Goal: Find specific page/section: Find specific page/section

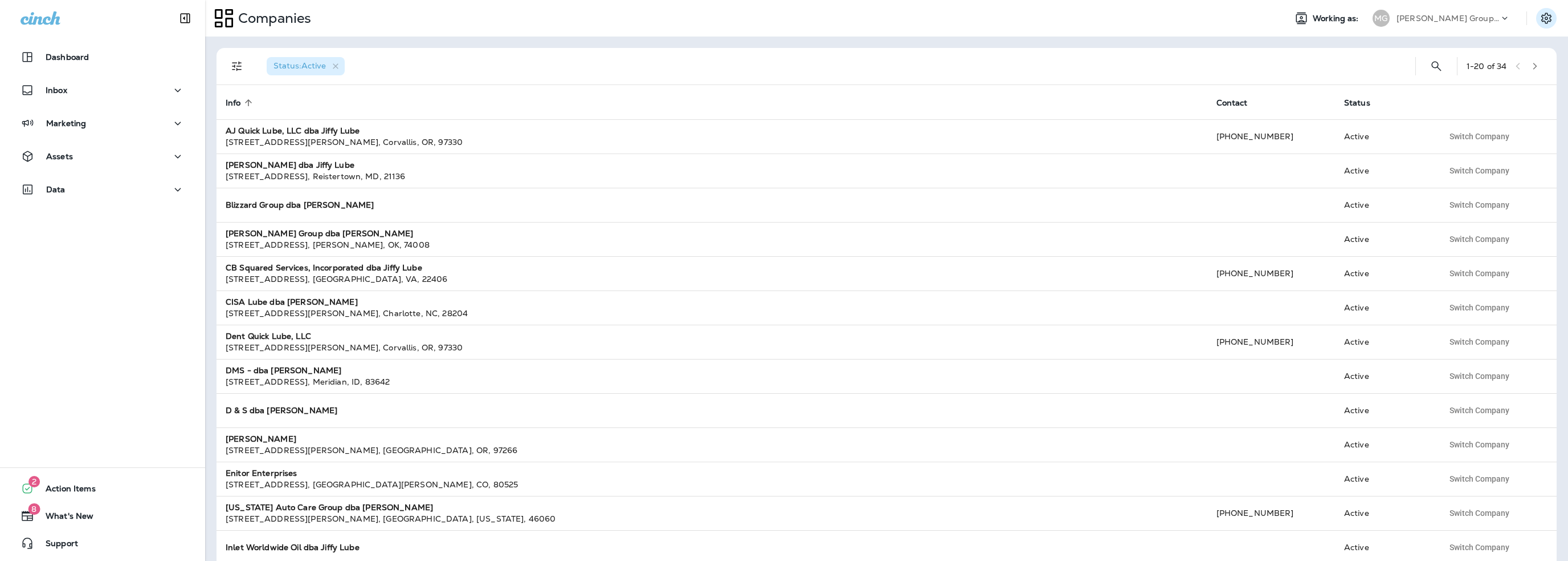
click at [1545, 18] on icon "Settings" at bounding box center [1546, 17] width 11 height 11
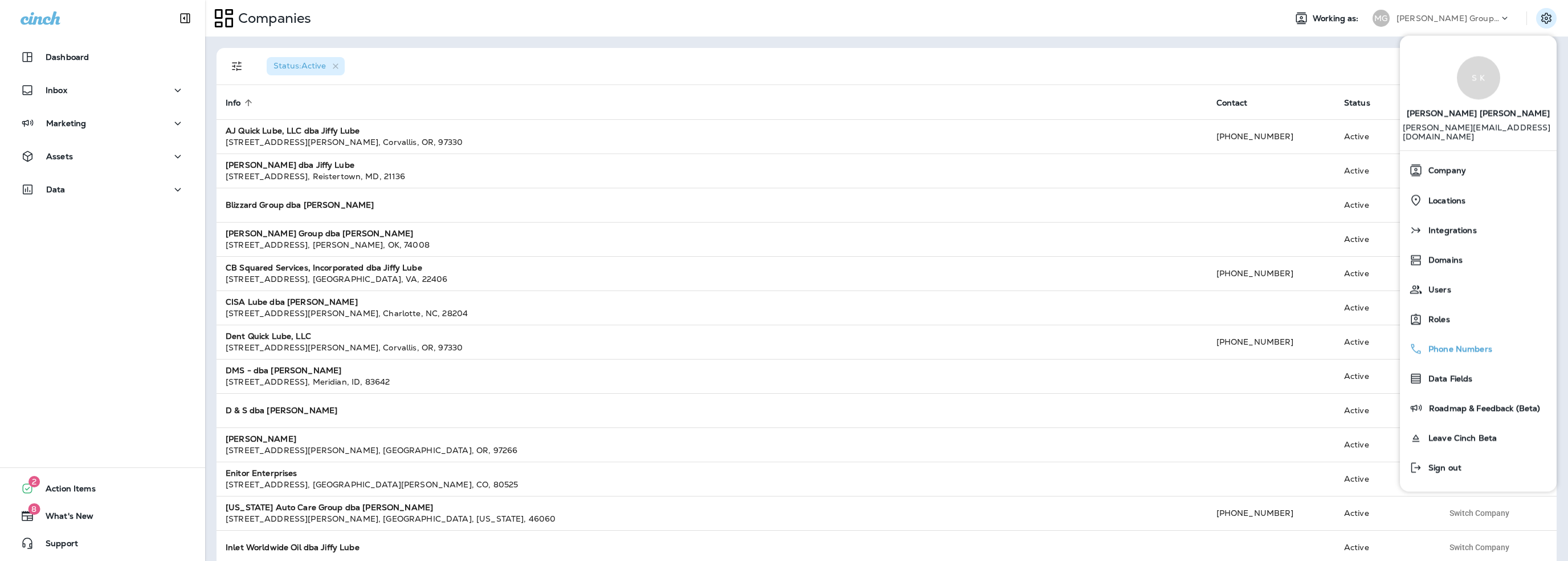
click at [1451, 344] on span "Phone Numbers" at bounding box center [1458, 349] width 70 height 10
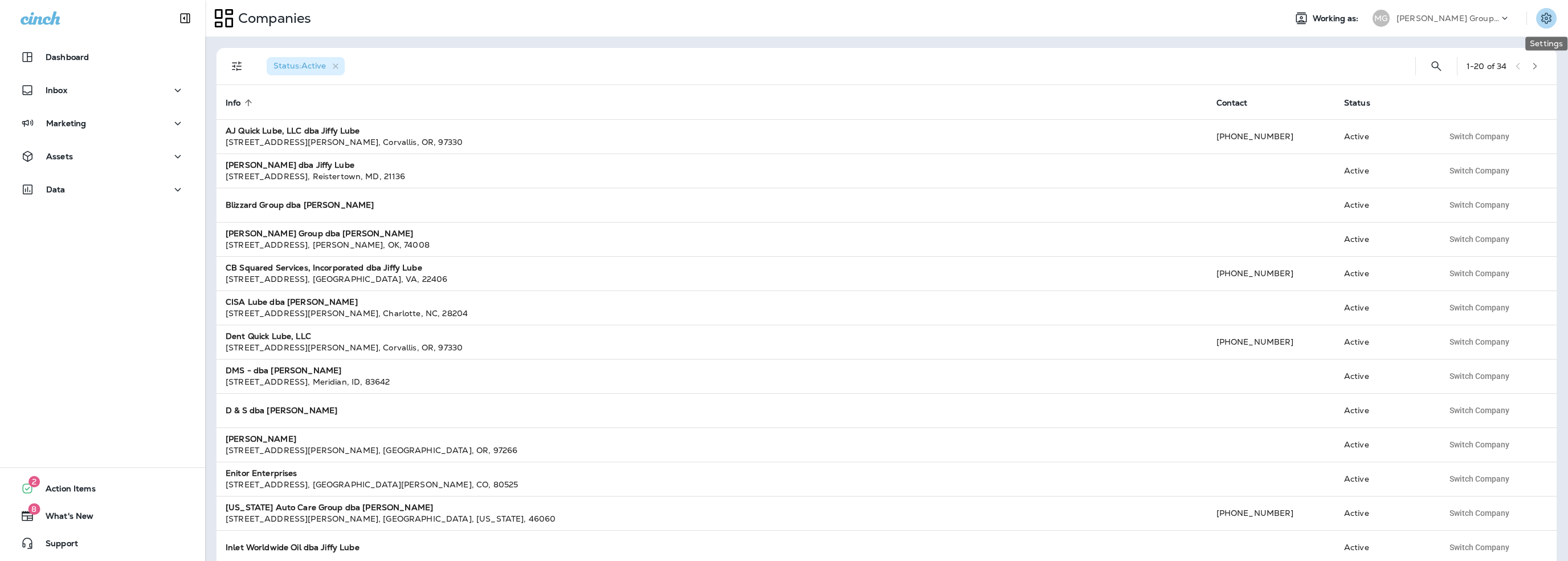
click at [1547, 18] on icon "Settings" at bounding box center [1546, 18] width 14 height 14
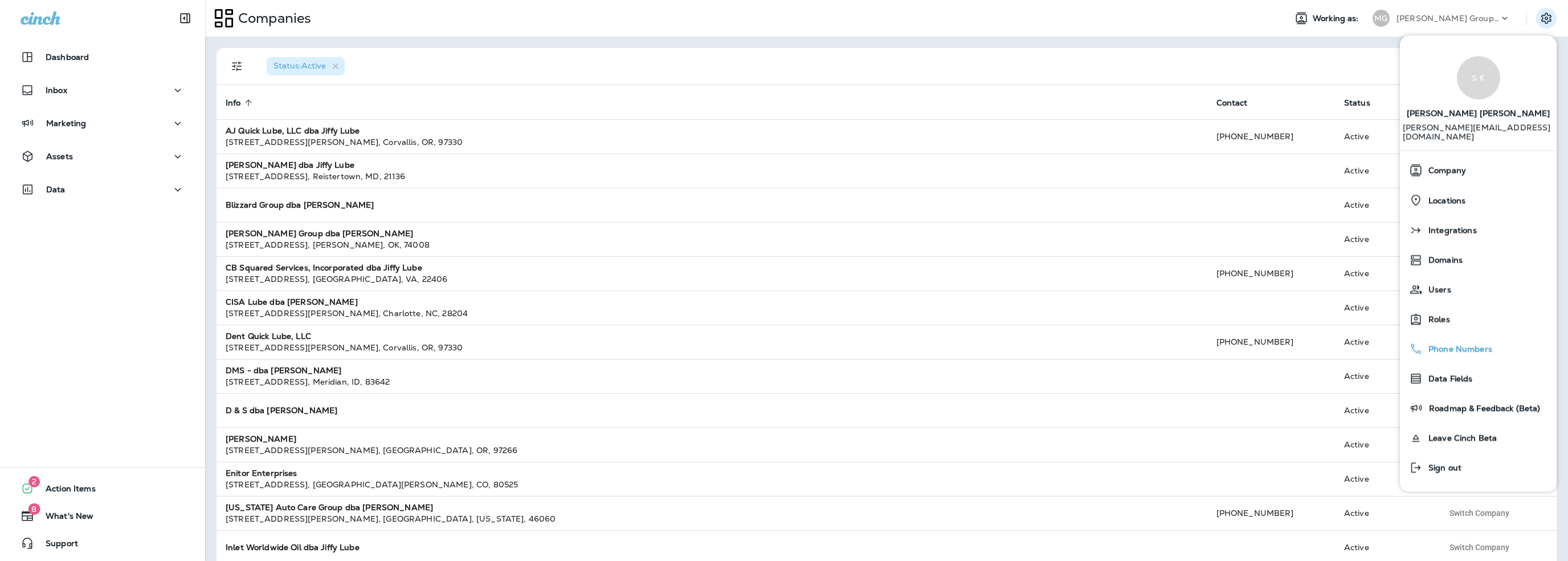
click at [1438, 344] on span "Phone Numbers" at bounding box center [1458, 349] width 70 height 10
